Goal: Task Accomplishment & Management: Complete application form

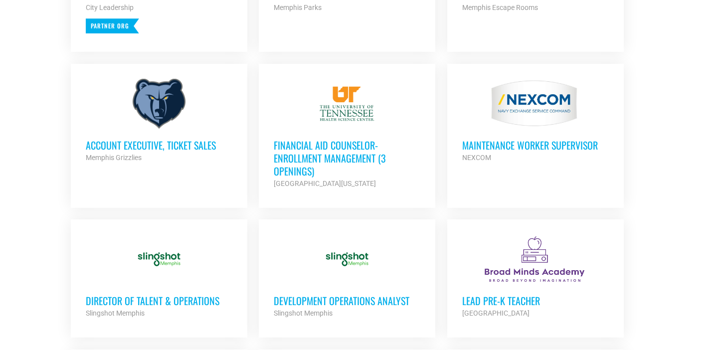
scroll to position [546, 0]
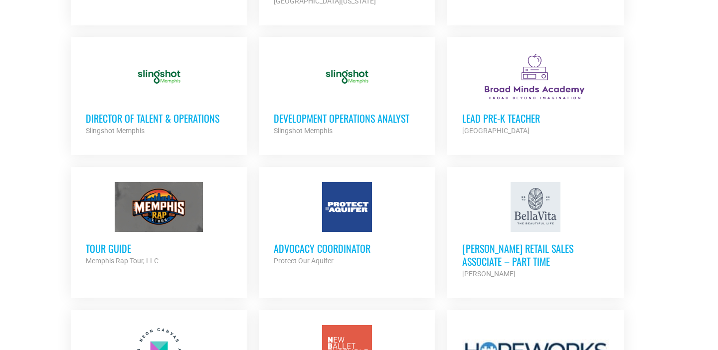
scroll to position [728, 0]
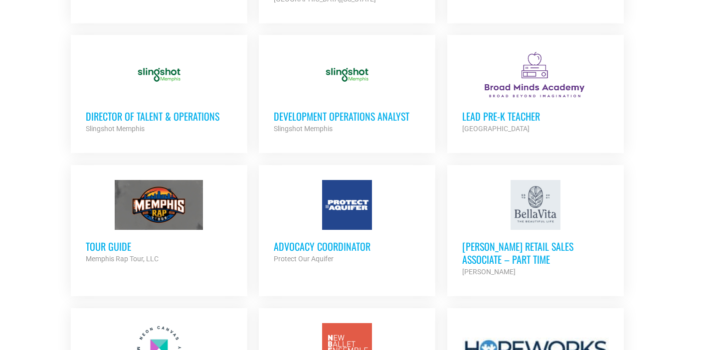
click at [176, 112] on h3 "Director of Talent & Operations" at bounding box center [159, 116] width 147 height 13
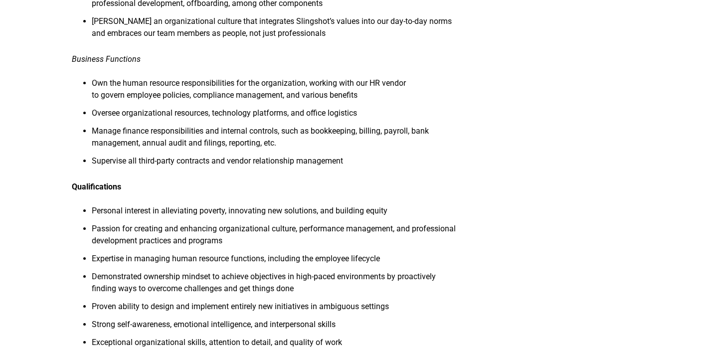
scroll to position [704, 0]
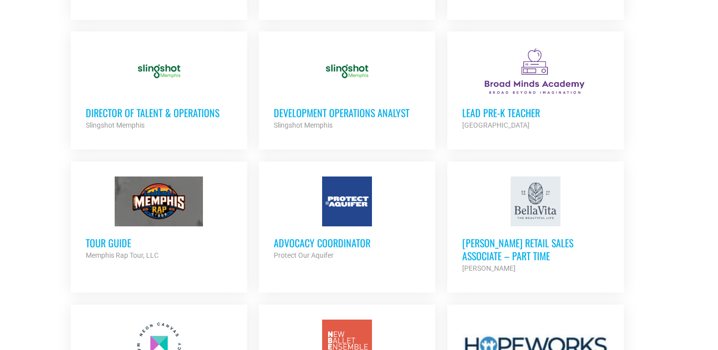
scroll to position [711, 0]
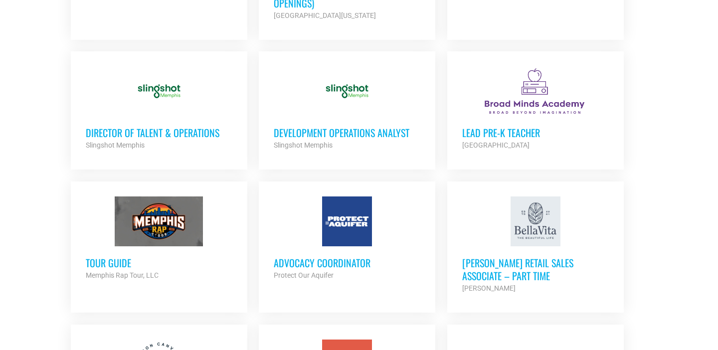
click at [315, 133] on h3 "Development Operations Analyst" at bounding box center [347, 132] width 147 height 13
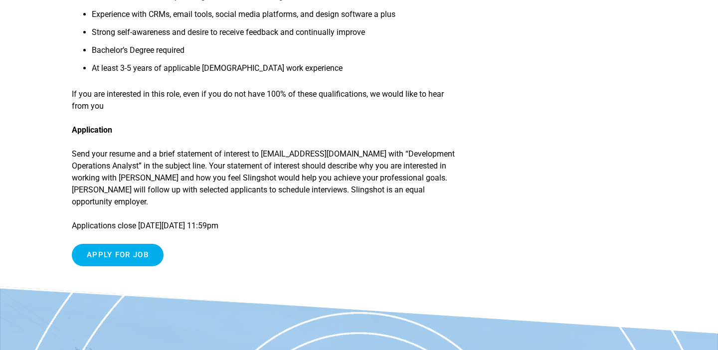
scroll to position [1074, 0]
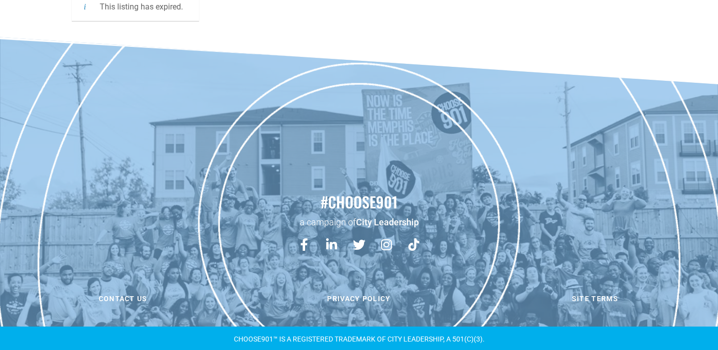
scroll to position [119, 0]
